Goal: Task Accomplishment & Management: Use online tool/utility

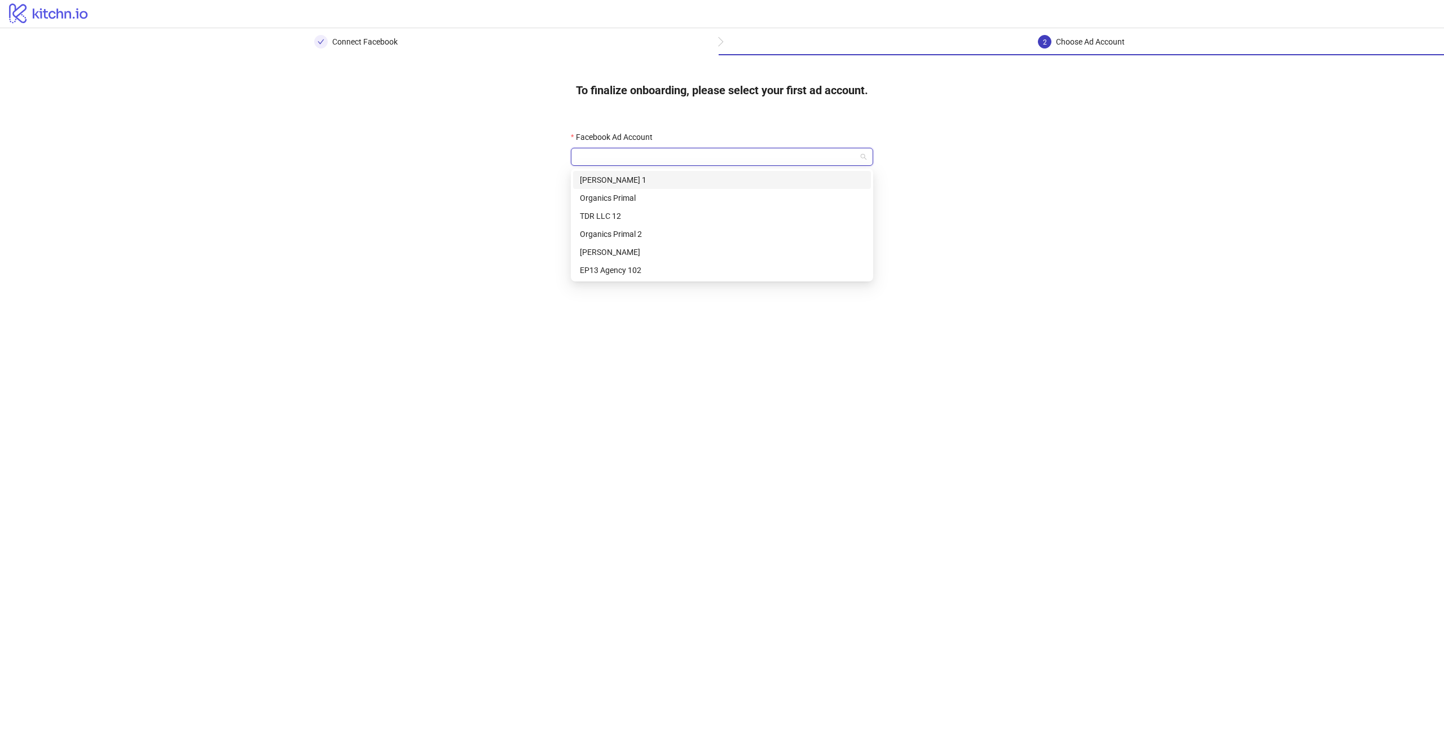
click at [740, 165] on input "Facebook Ad Account" at bounding box center [716, 156] width 279 height 17
click at [623, 220] on div "TDR LLC 12" at bounding box center [722, 216] width 284 height 12
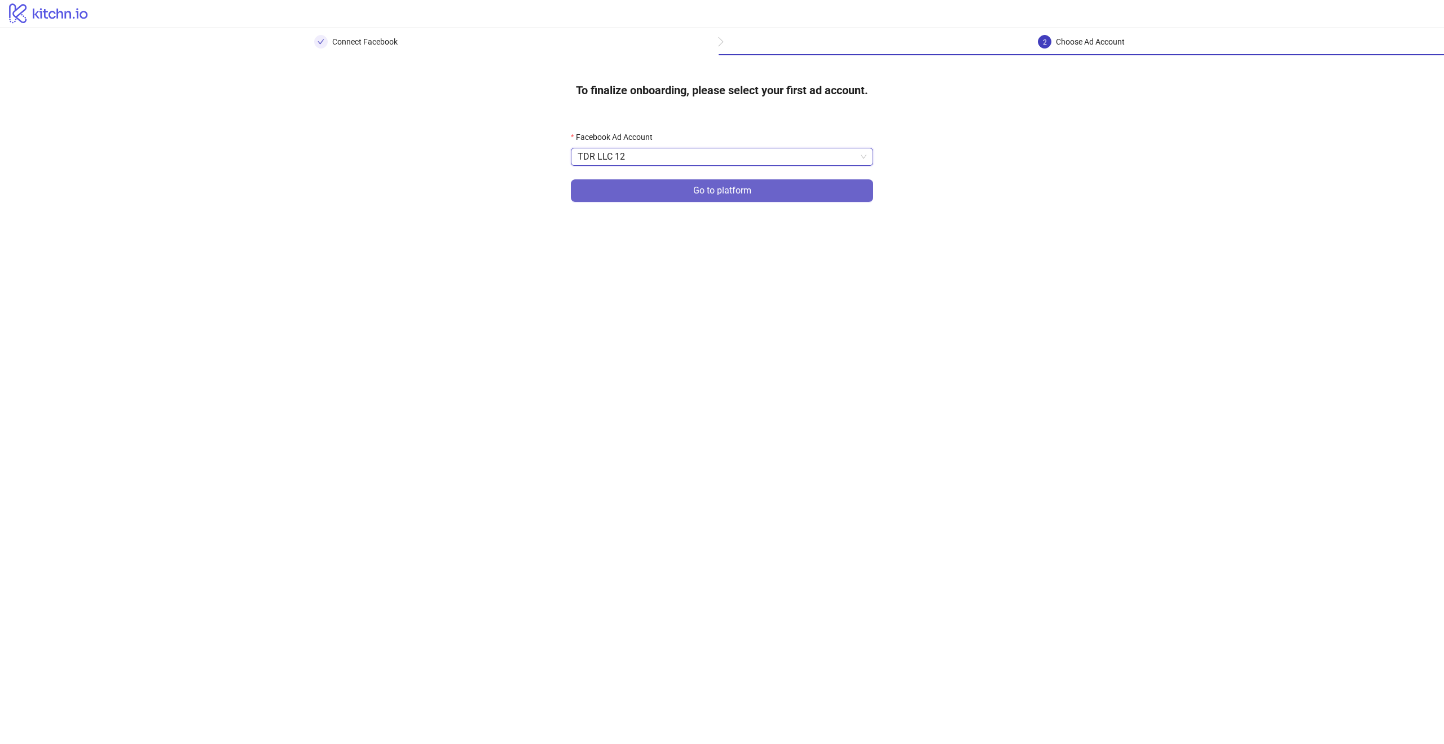
click at [652, 183] on button "Go to platform" at bounding box center [722, 190] width 302 height 23
click at [654, 168] on form "Facebook Ad Account Go to platform" at bounding box center [722, 173] width 302 height 85
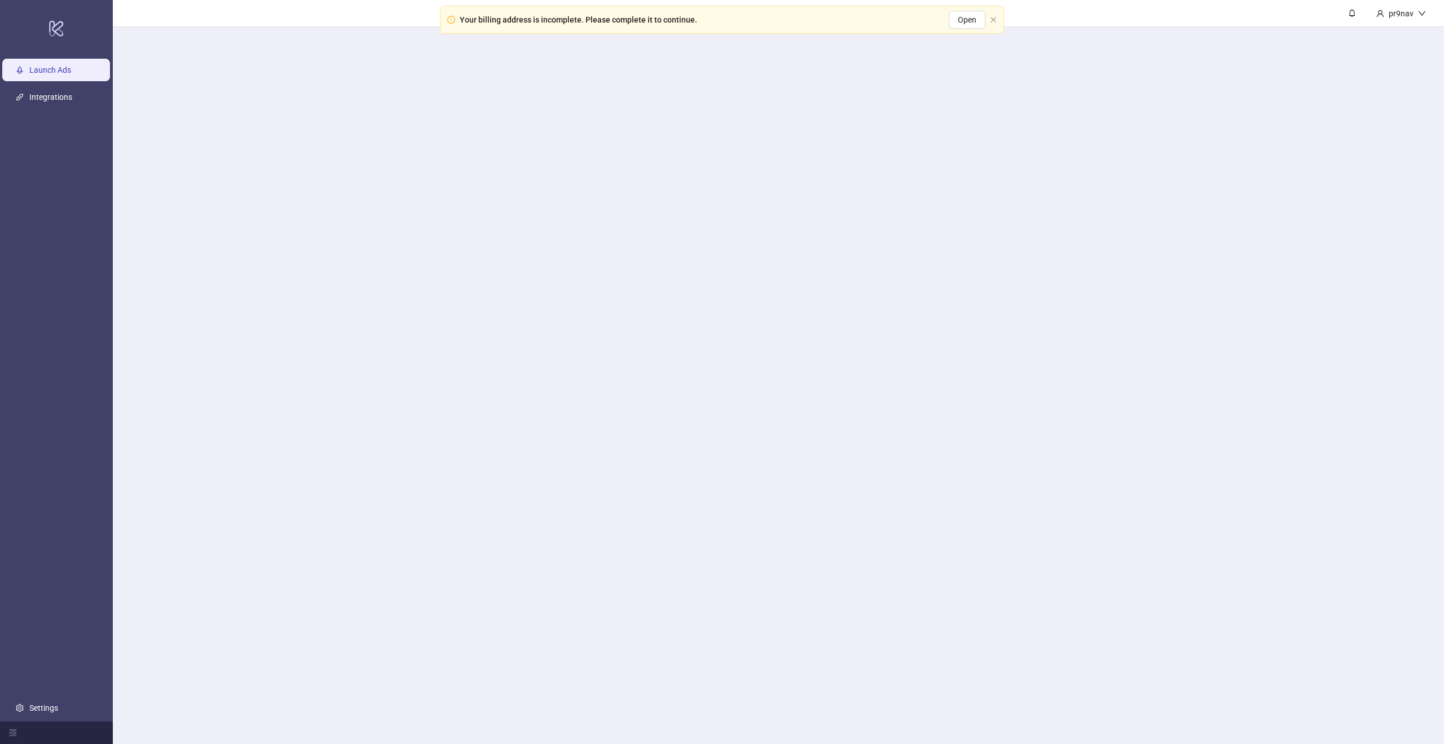
click at [655, 153] on main "pr9nav" at bounding box center [778, 372] width 1331 height 744
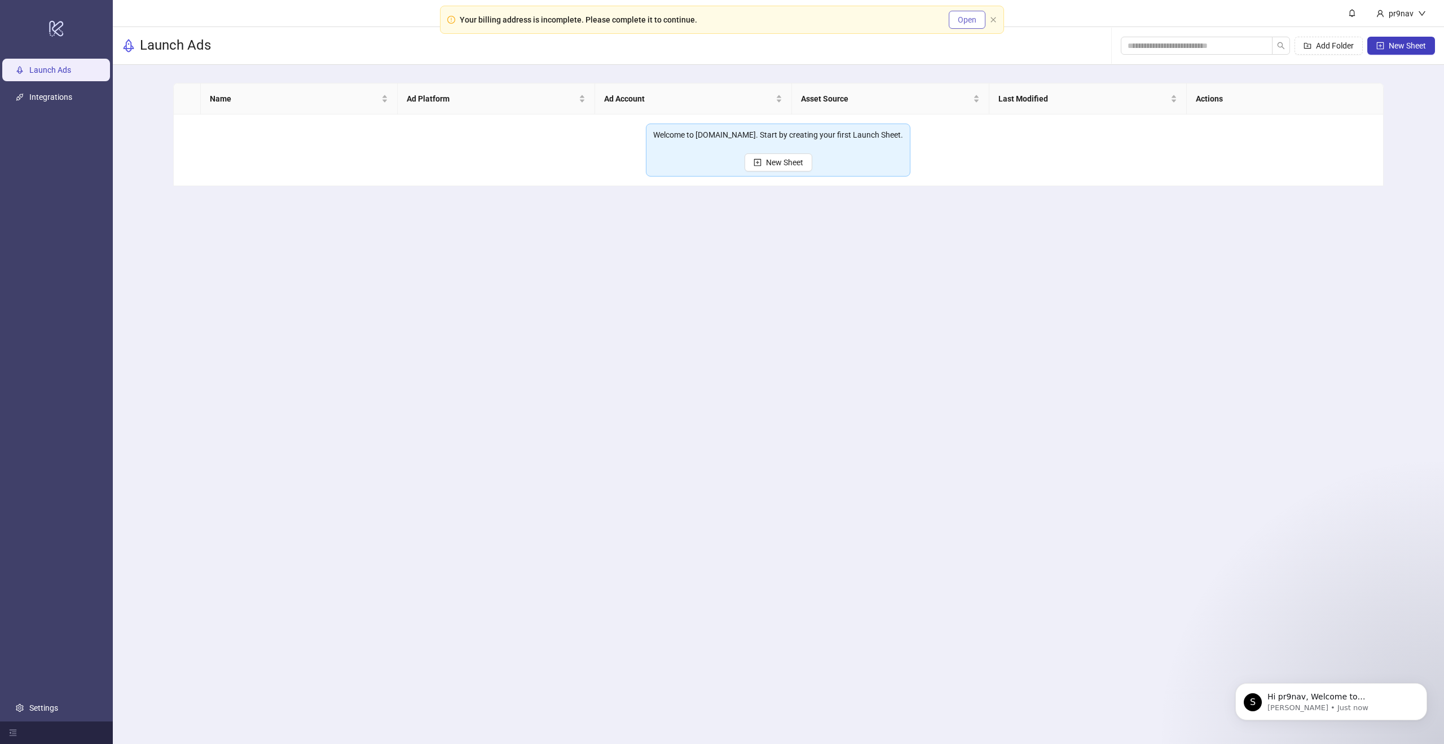
click at [972, 11] on button "Open" at bounding box center [967, 20] width 37 height 18
click at [967, 19] on span "Open" at bounding box center [967, 19] width 19 height 9
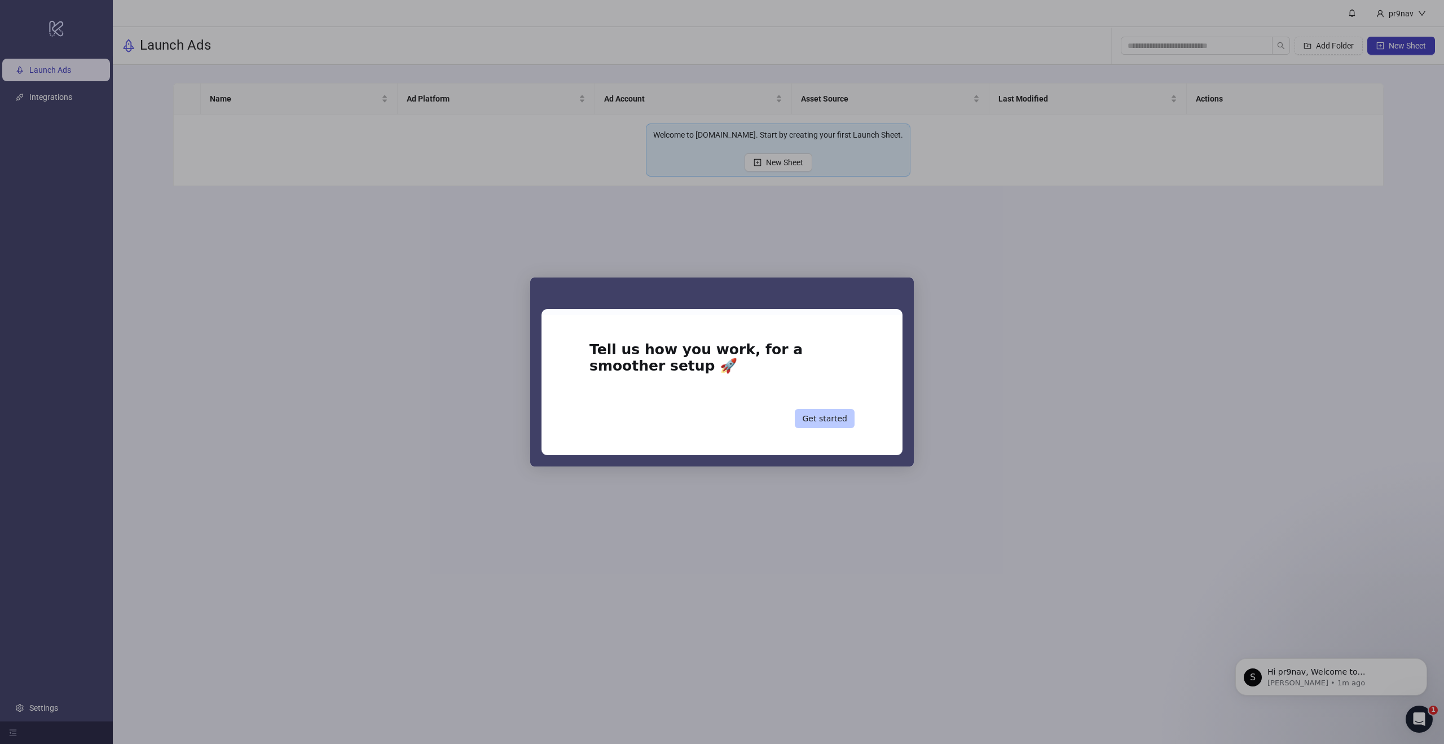
click at [833, 417] on button "Get started" at bounding box center [825, 418] width 60 height 19
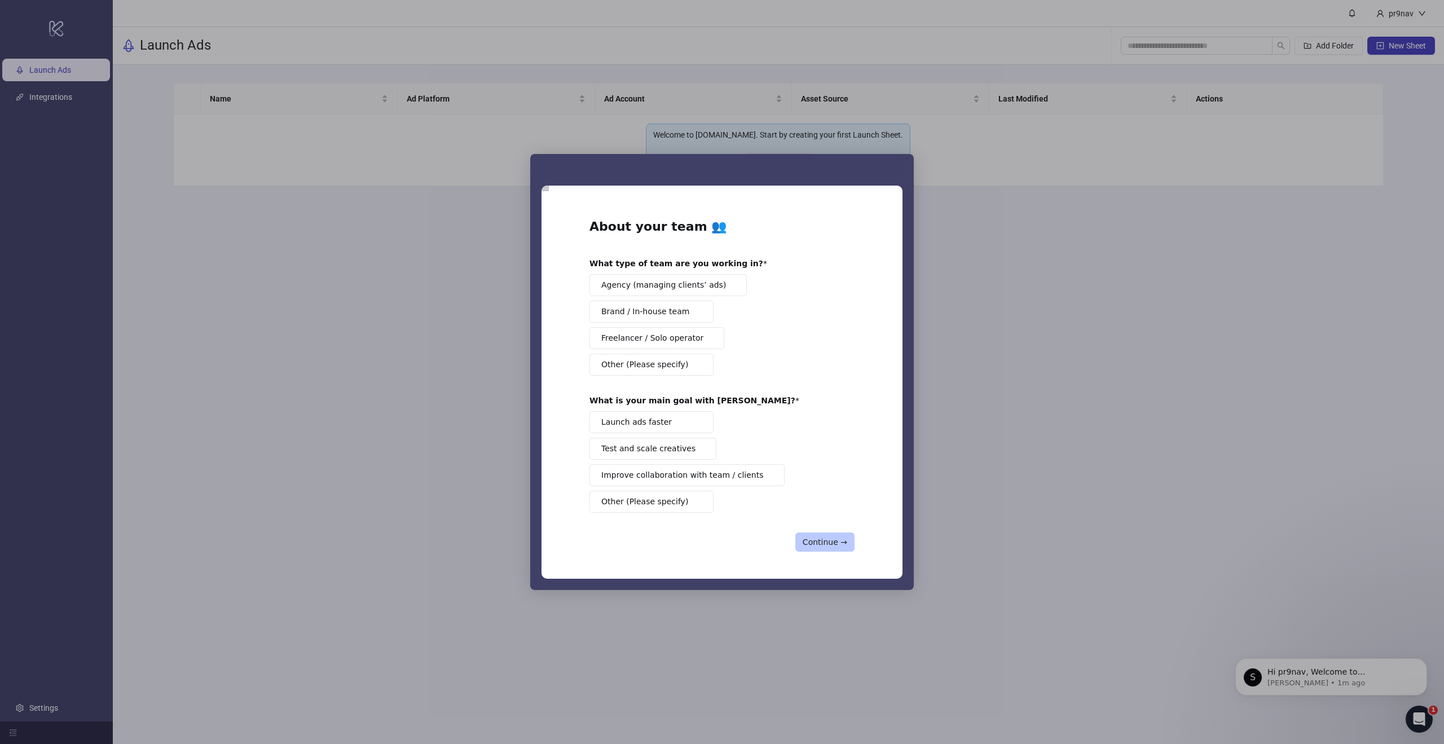
click at [840, 545] on button "Continue →" at bounding box center [824, 541] width 59 height 19
click at [840, 545] on div "About your team 👥 What type of team are you working in? Agency (managing client…" at bounding box center [721, 384] width 265 height 333
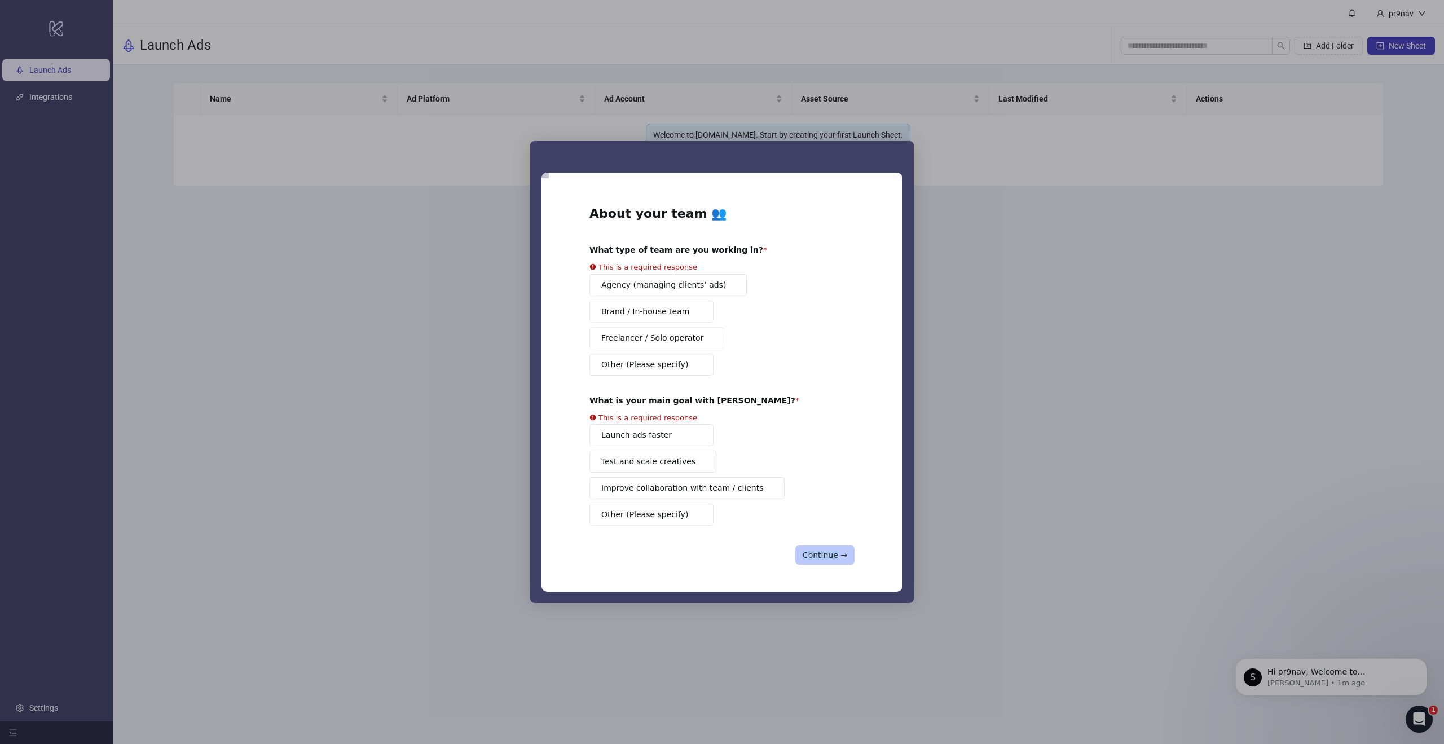
click at [830, 553] on button "Continue →" at bounding box center [824, 554] width 59 height 19
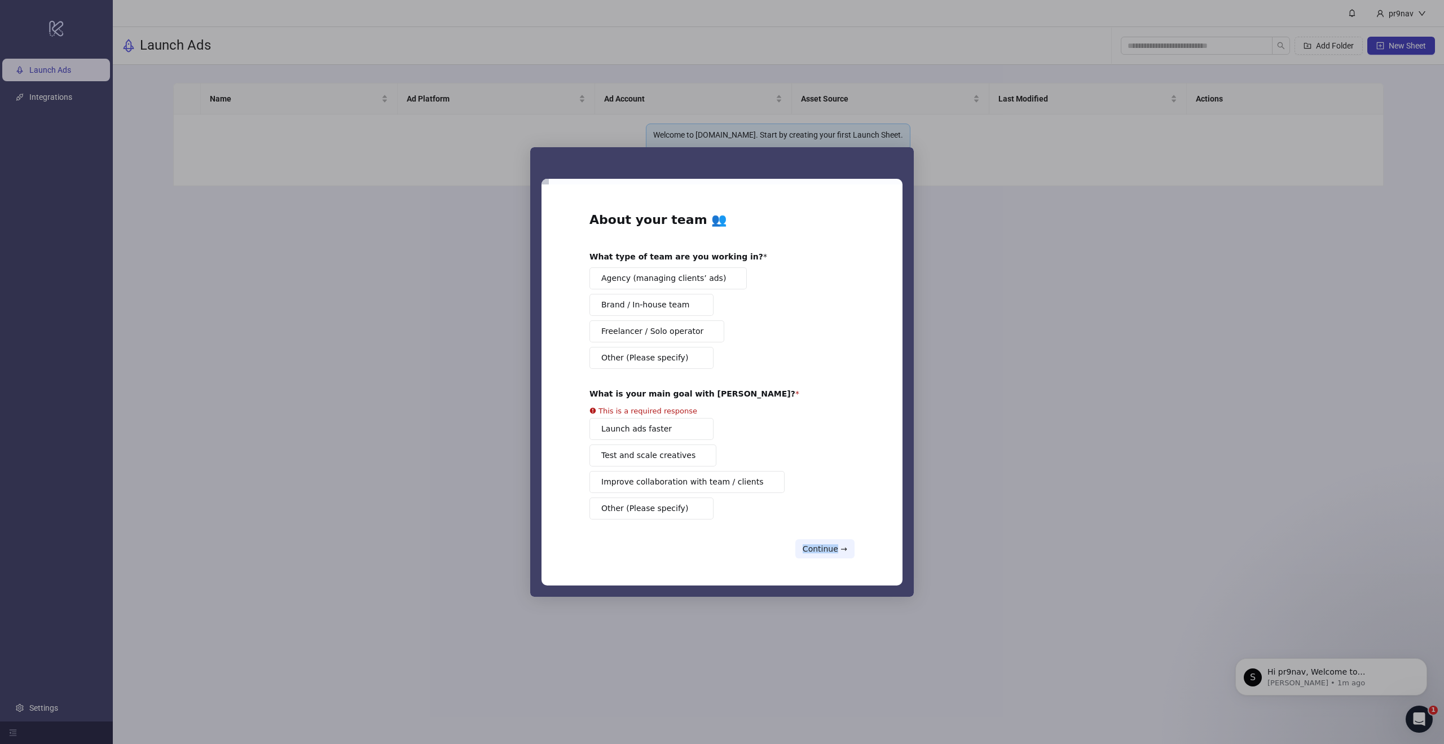
click at [642, 321] on div "Agency (managing clients’ ads) Brand / In-house team Freelancer / Solo operator…" at bounding box center [721, 318] width 265 height 102
click at [643, 313] on button "Brand / In-house team" at bounding box center [651, 305] width 124 height 22
click at [631, 435] on div "Launch ads faster Test and scale creatives Improve collaboration with team / cl…" at bounding box center [721, 469] width 265 height 102
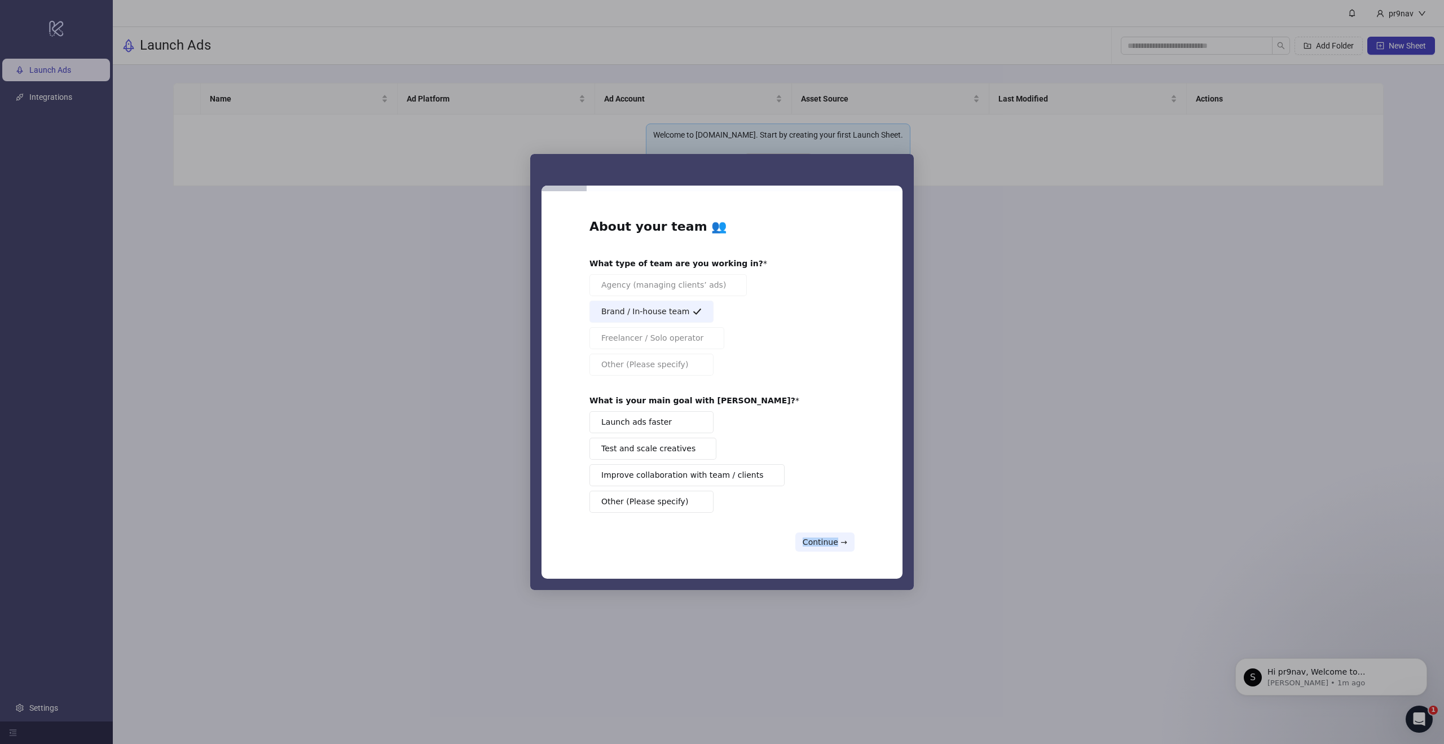
drag, startPoint x: 711, startPoint y: 422, endPoint x: 714, endPoint y: 438, distance: 16.3
click at [710, 422] on button "Launch ads faster" at bounding box center [651, 422] width 124 height 22
click at [817, 542] on button "Continue →" at bounding box center [824, 541] width 59 height 19
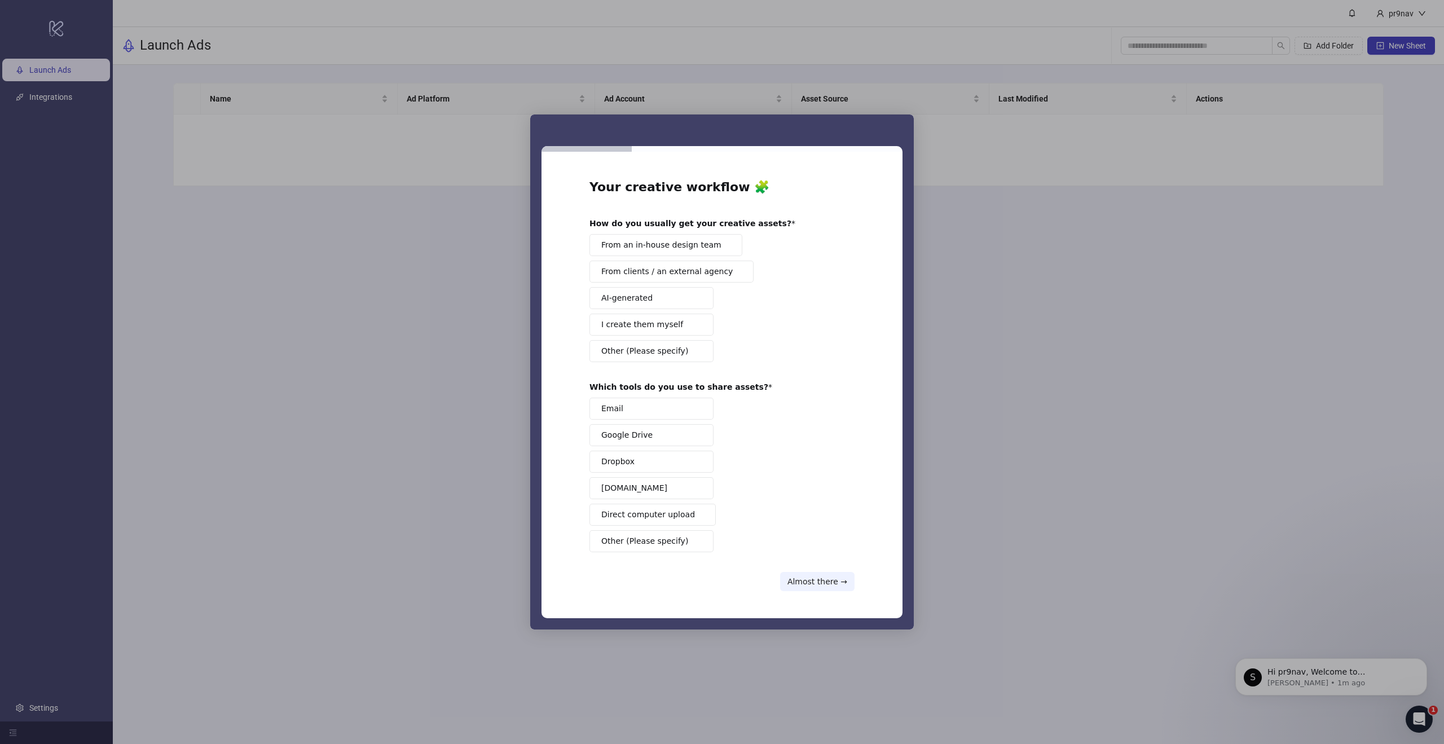
click at [817, 542] on div "Email Google Drive Dropbox Frame.io Direct computer upload Other (Please specif…" at bounding box center [721, 475] width 265 height 155
click at [795, 576] on button "Almost there →" at bounding box center [817, 581] width 74 height 19
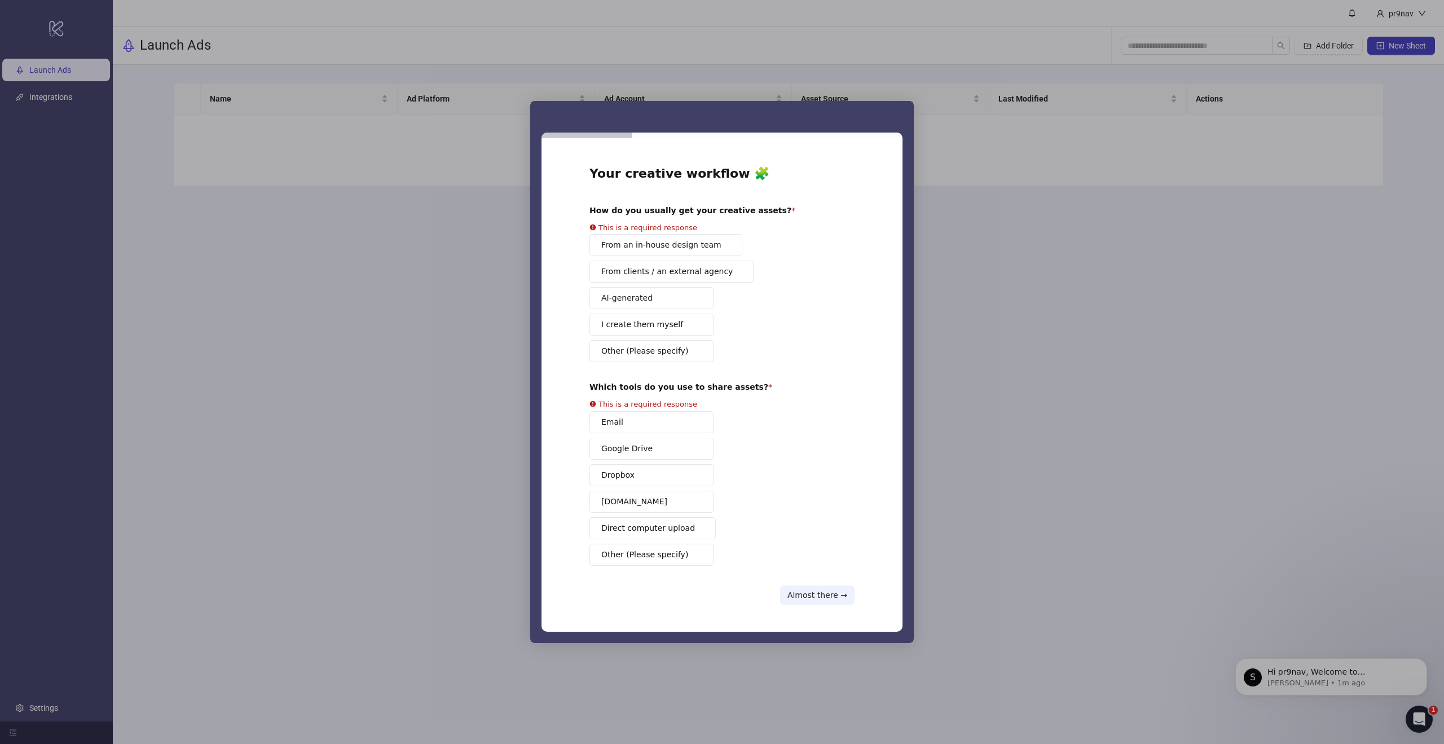
click at [639, 286] on div "From an in-house design team From clients / an external agency AI-generated I c…" at bounding box center [721, 298] width 265 height 128
click at [638, 279] on div "From an in-house design team From clients / an external agency AI-generated I c…" at bounding box center [721, 298] width 265 height 128
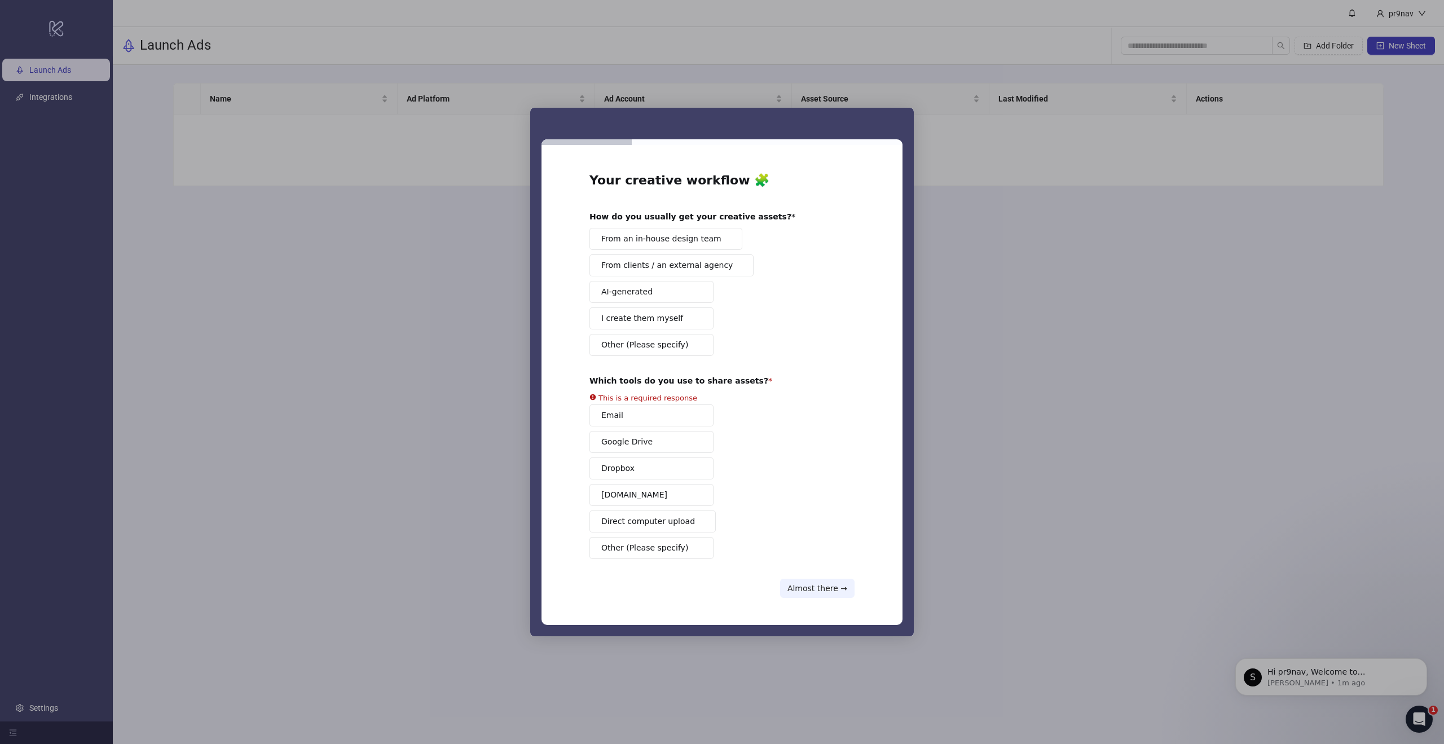
click at [641, 440] on span "Google Drive" at bounding box center [626, 442] width 51 height 12
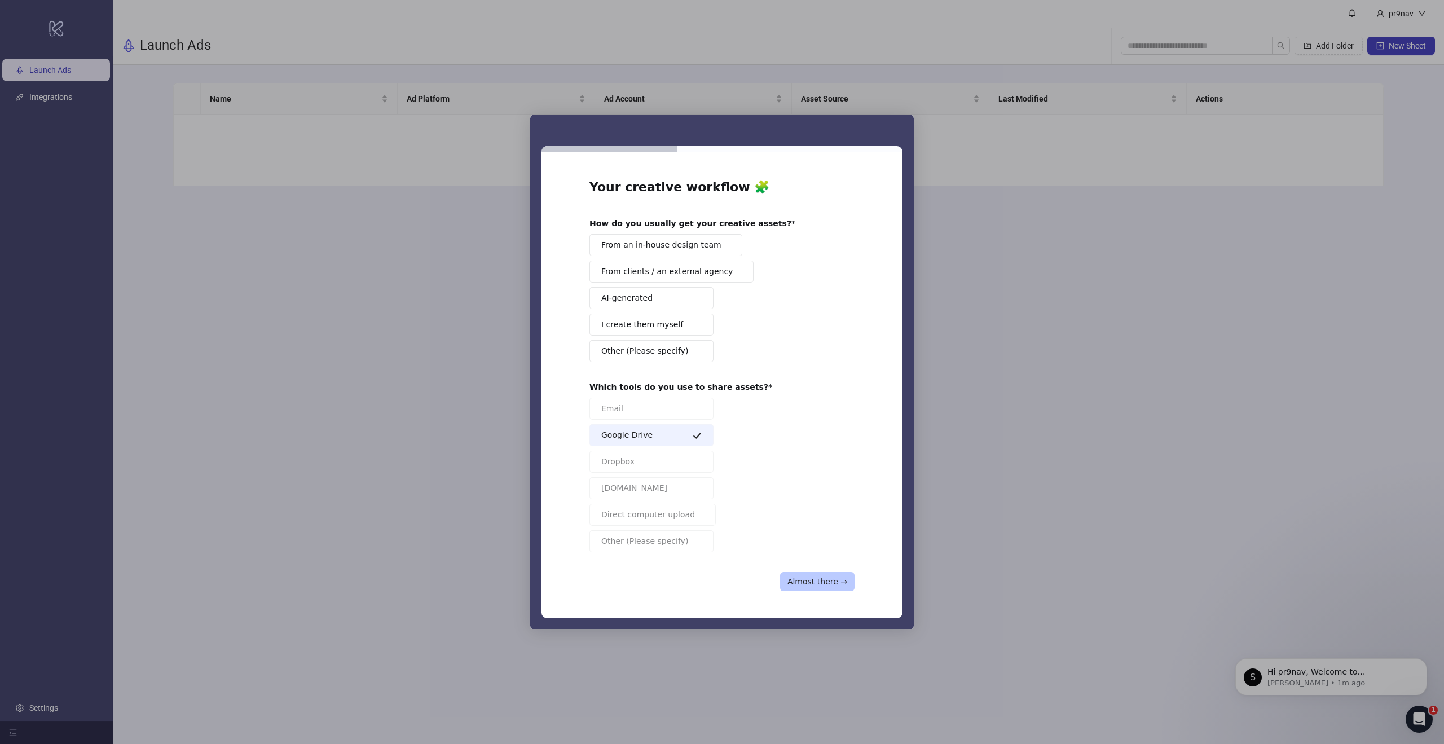
click at [807, 576] on button "Almost there →" at bounding box center [817, 581] width 74 height 19
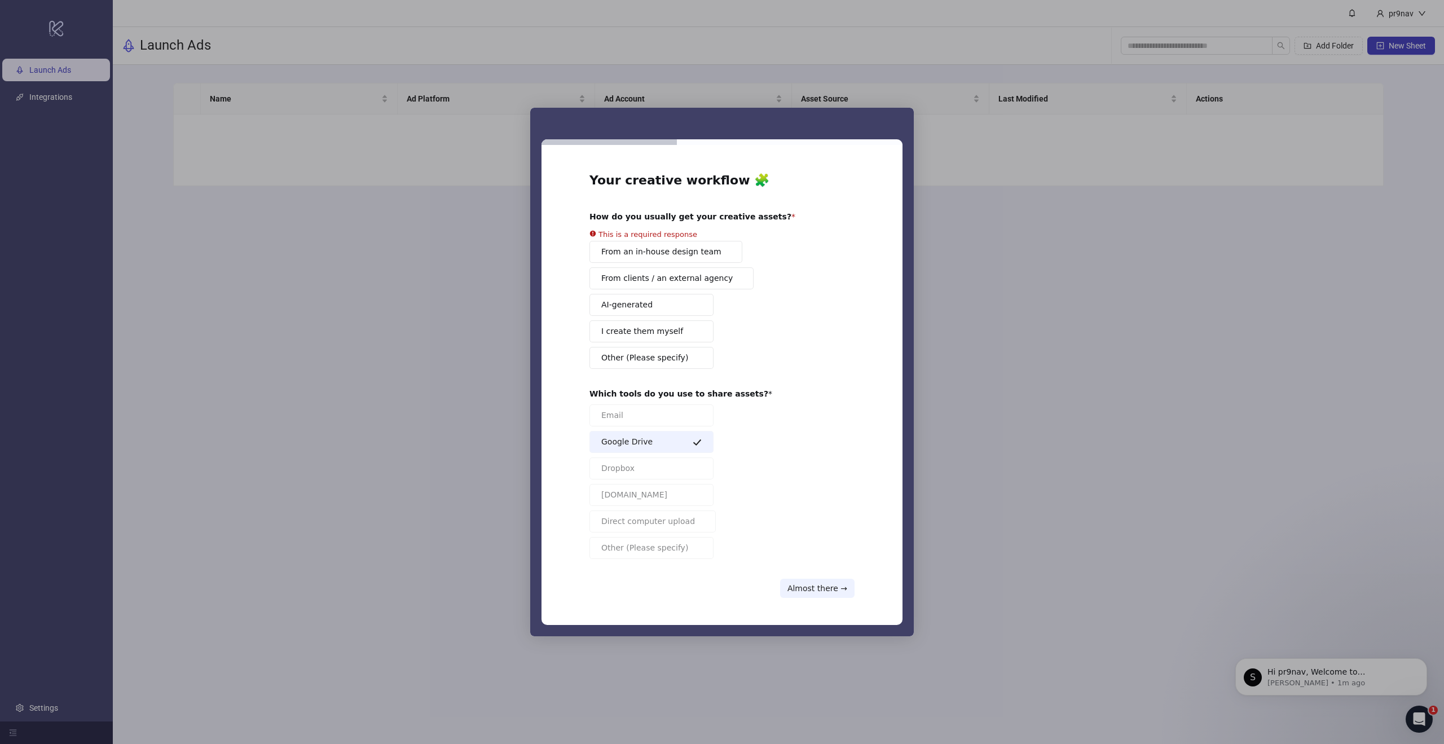
click at [628, 264] on div "From an in-house design team From clients / an external agency AI-generated I c…" at bounding box center [721, 305] width 265 height 128
click at [654, 280] on button "From clients / an external agency" at bounding box center [671, 278] width 164 height 22
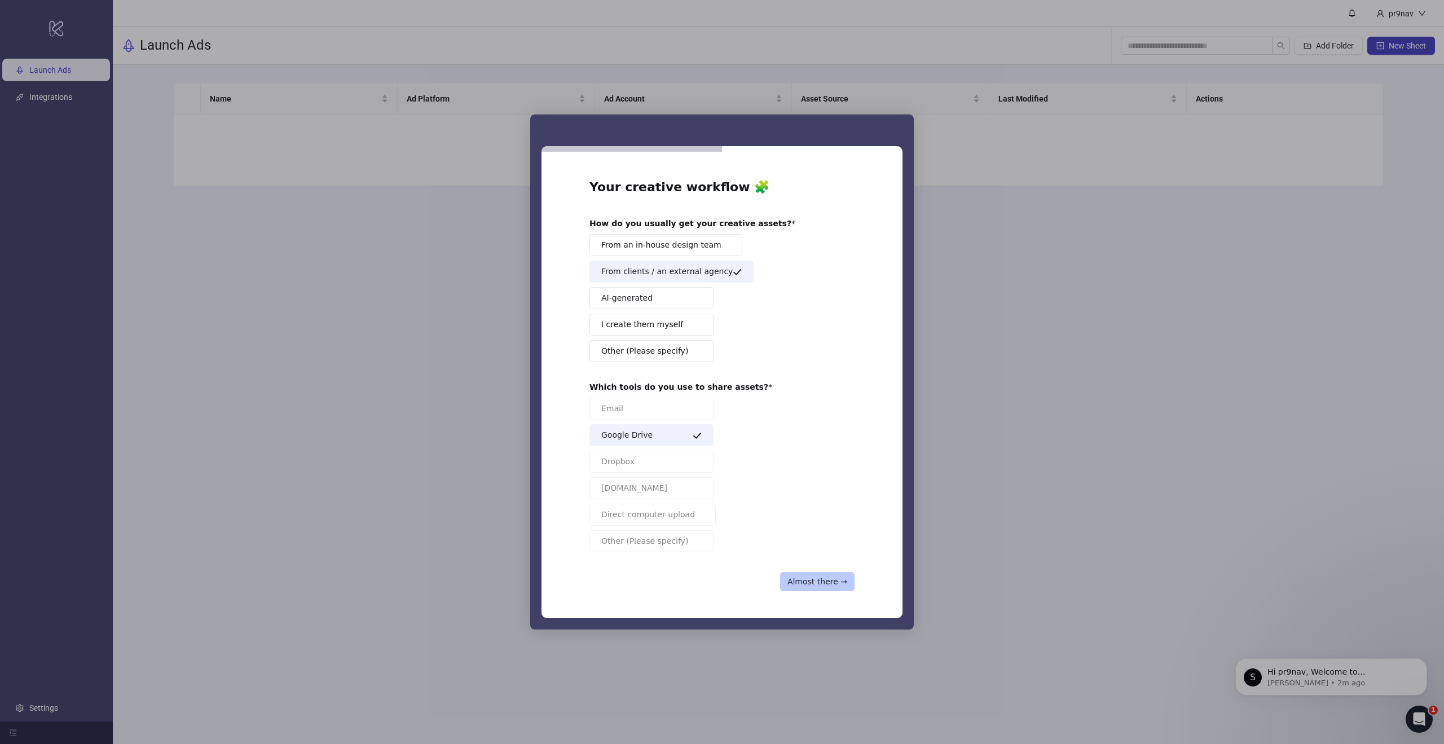
click at [814, 585] on button "Almost there →" at bounding box center [817, 581] width 74 height 19
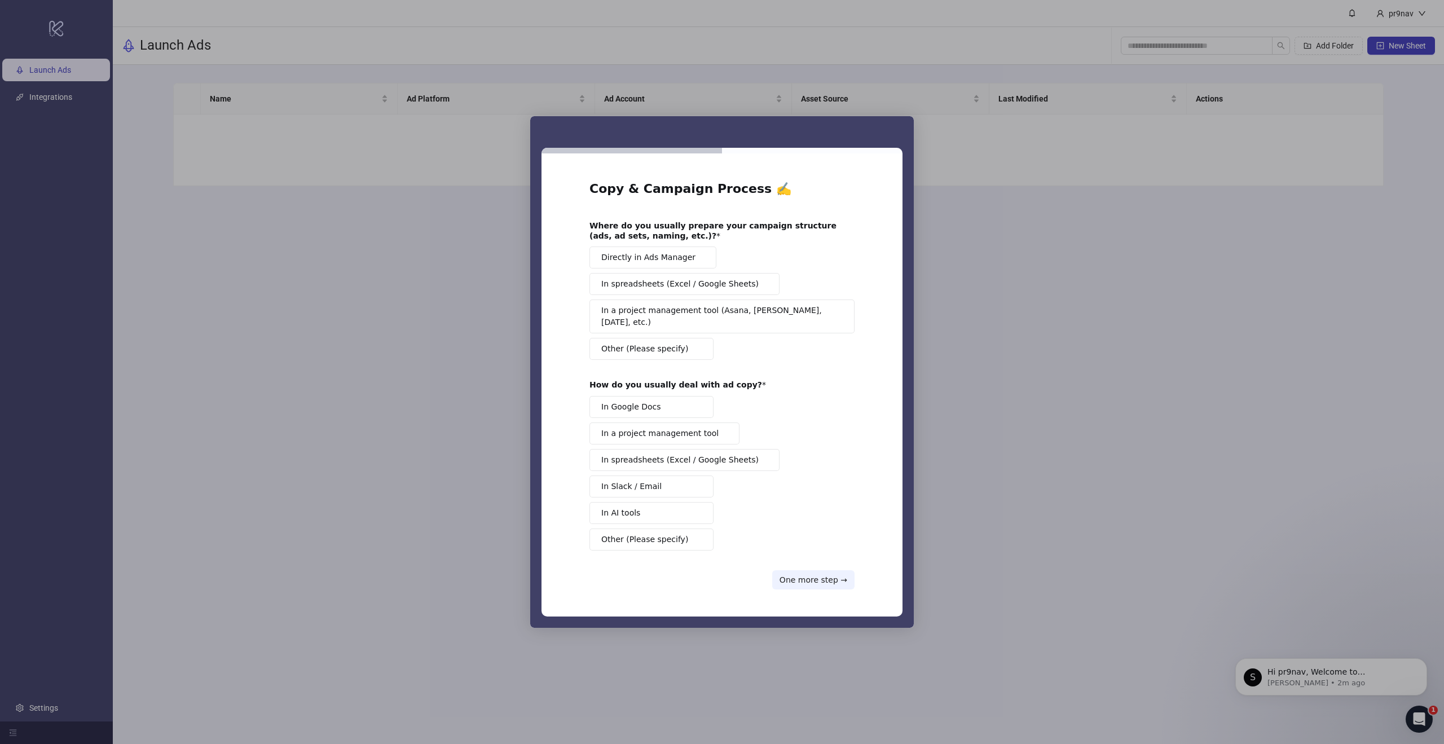
click at [682, 263] on span "Directly in Ads Manager" at bounding box center [648, 258] width 94 height 12
click at [647, 411] on button "In Google Docs" at bounding box center [651, 407] width 124 height 22
click at [806, 581] on button "One more step →" at bounding box center [813, 579] width 82 height 19
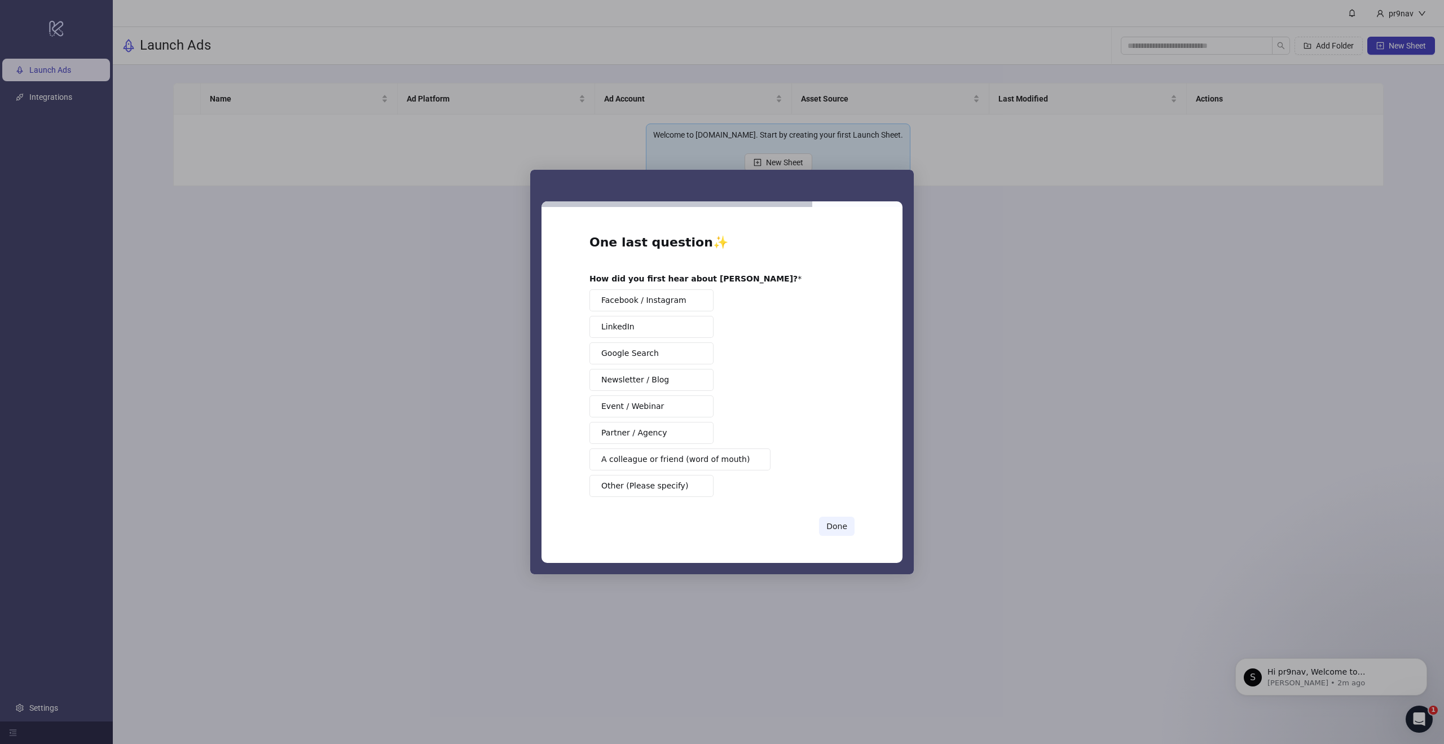
click at [613, 303] on span "Facebook / Instagram" at bounding box center [643, 300] width 85 height 12
click at [834, 528] on button "Done" at bounding box center [837, 526] width 36 height 19
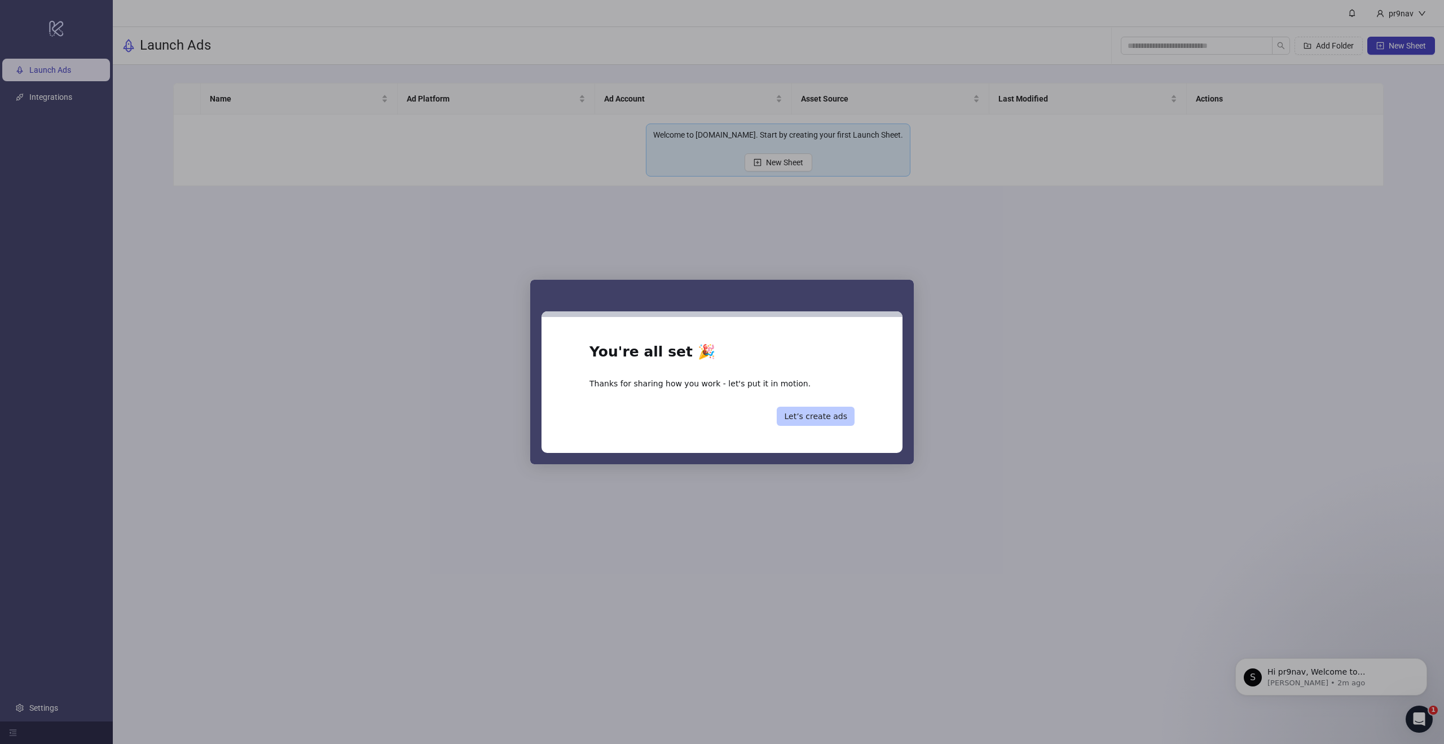
click at [806, 412] on button "Let’s create ads" at bounding box center [816, 416] width 78 height 19
